Goal: Task Accomplishment & Management: Manage account settings

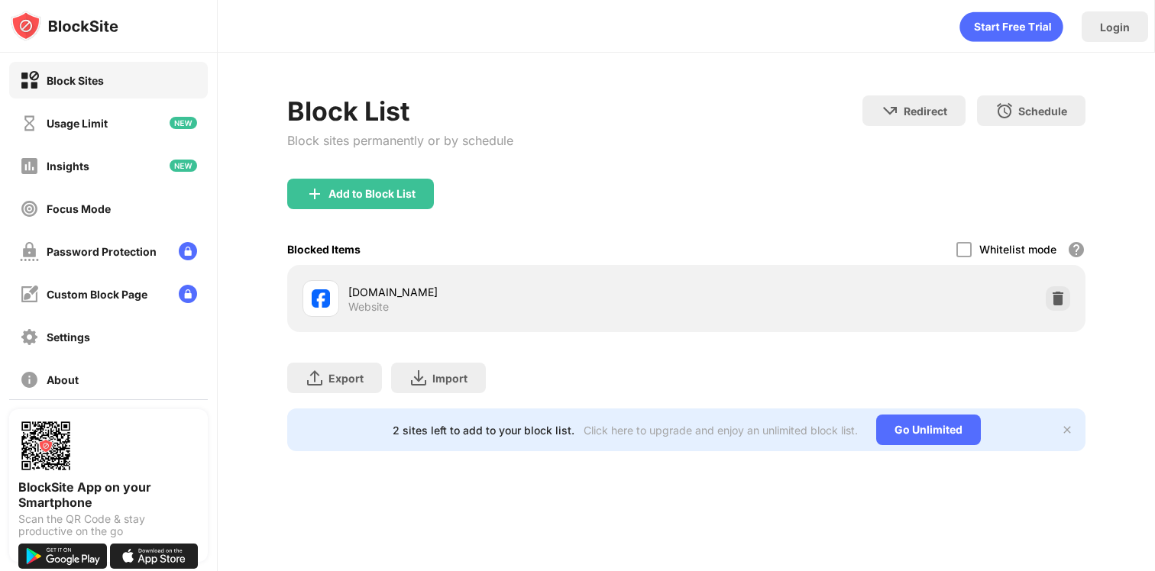
click at [1060, 297] on img at bounding box center [1057, 298] width 15 height 15
